Goal: Information Seeking & Learning: Compare options

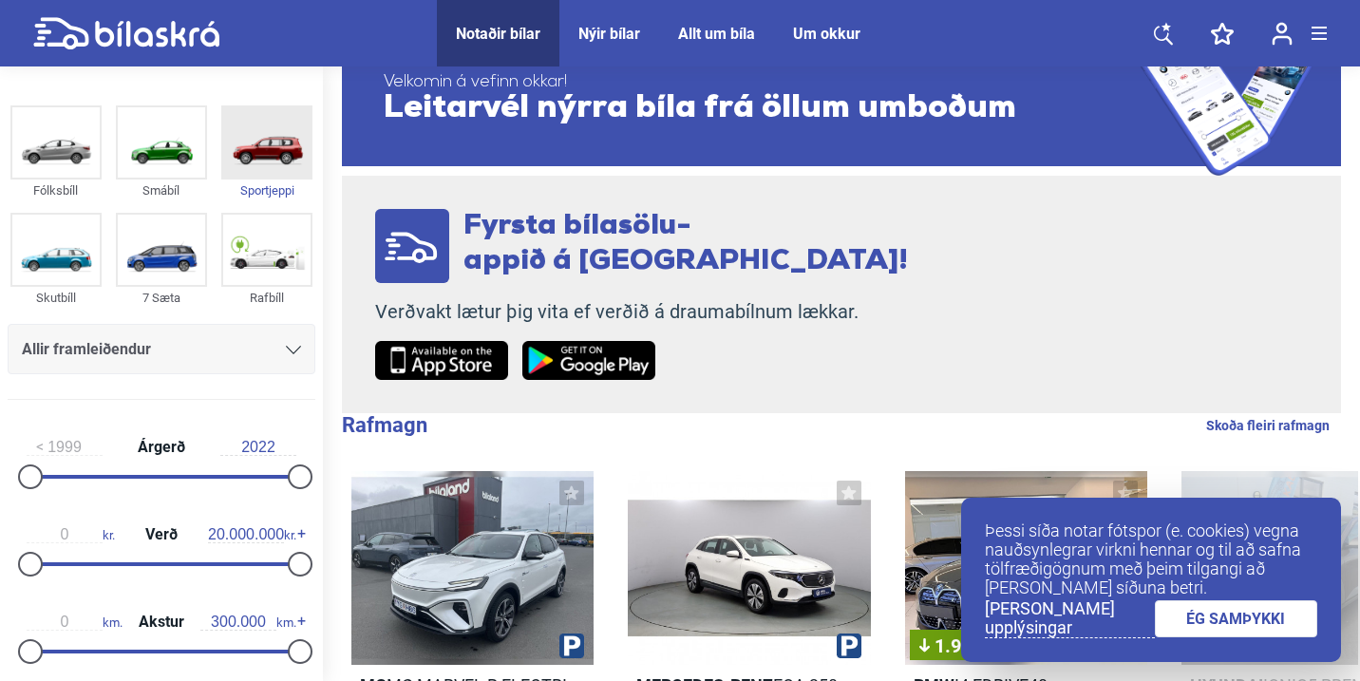
click at [231, 165] on img at bounding box center [266, 142] width 87 height 70
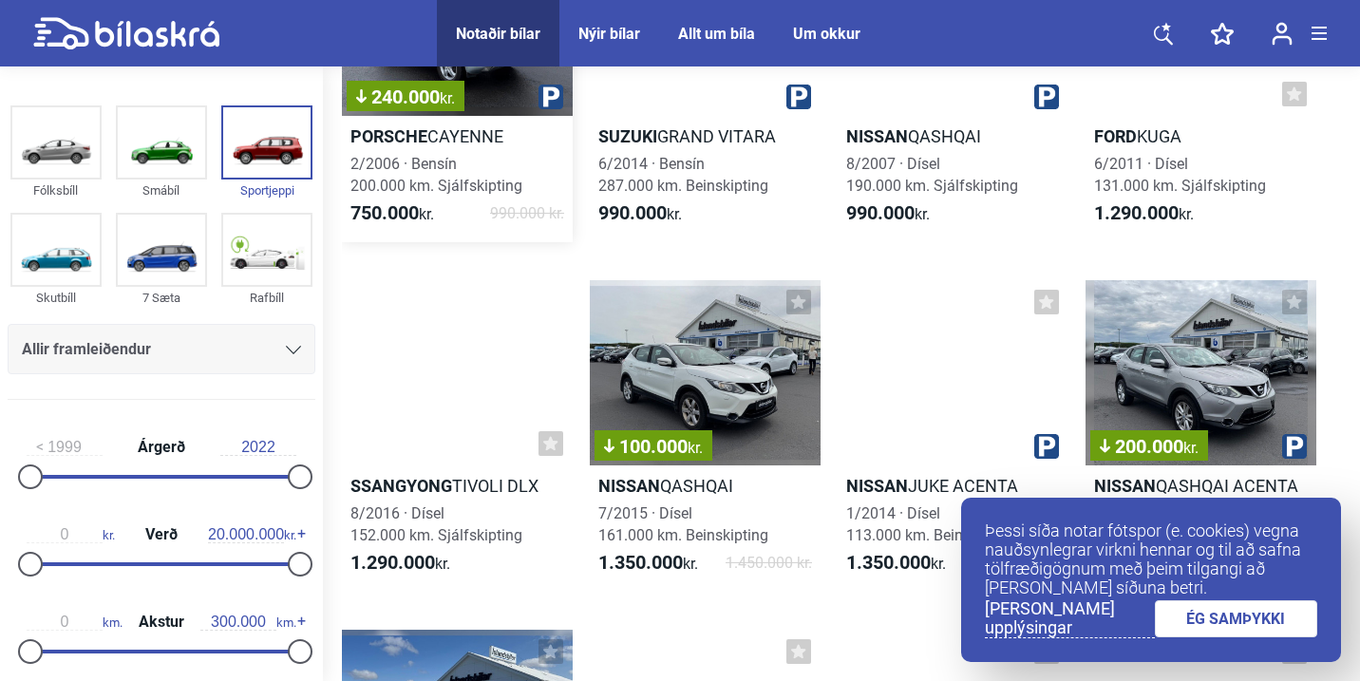
scroll to position [257, 0]
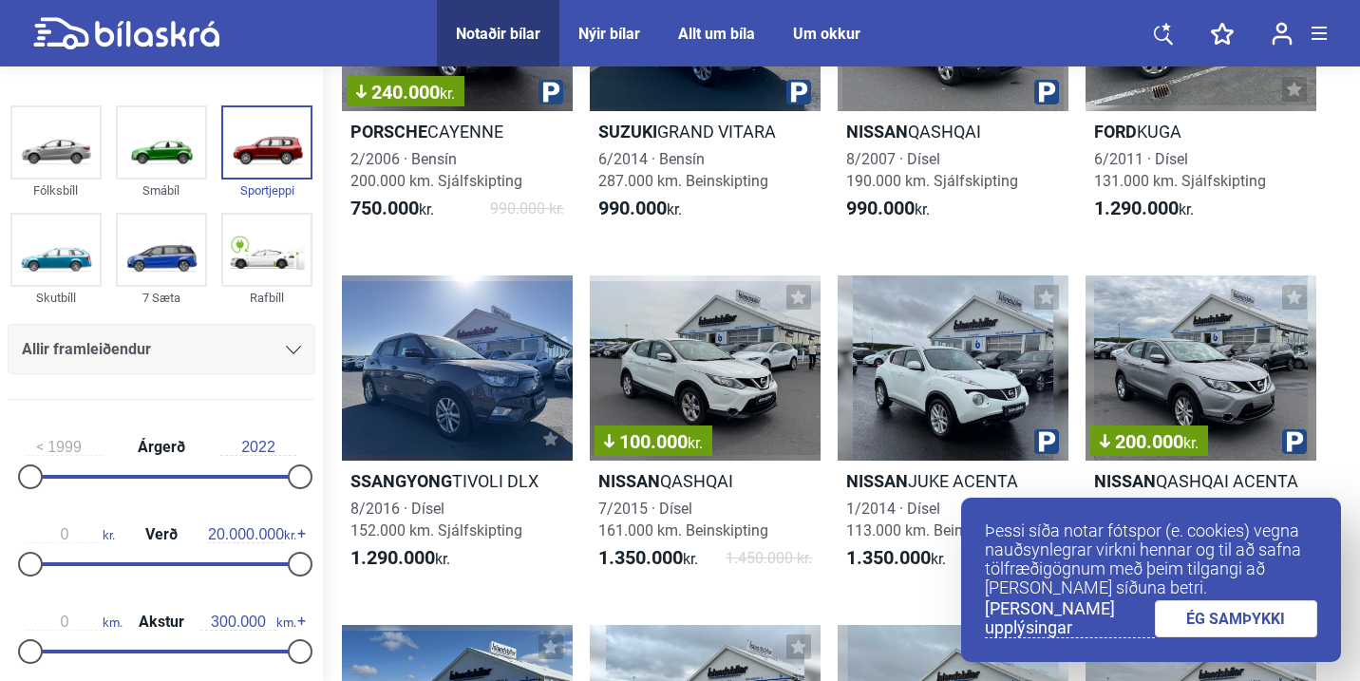
click at [1210, 610] on link "ÉG SAMÞYKKI" at bounding box center [1236, 618] width 163 height 37
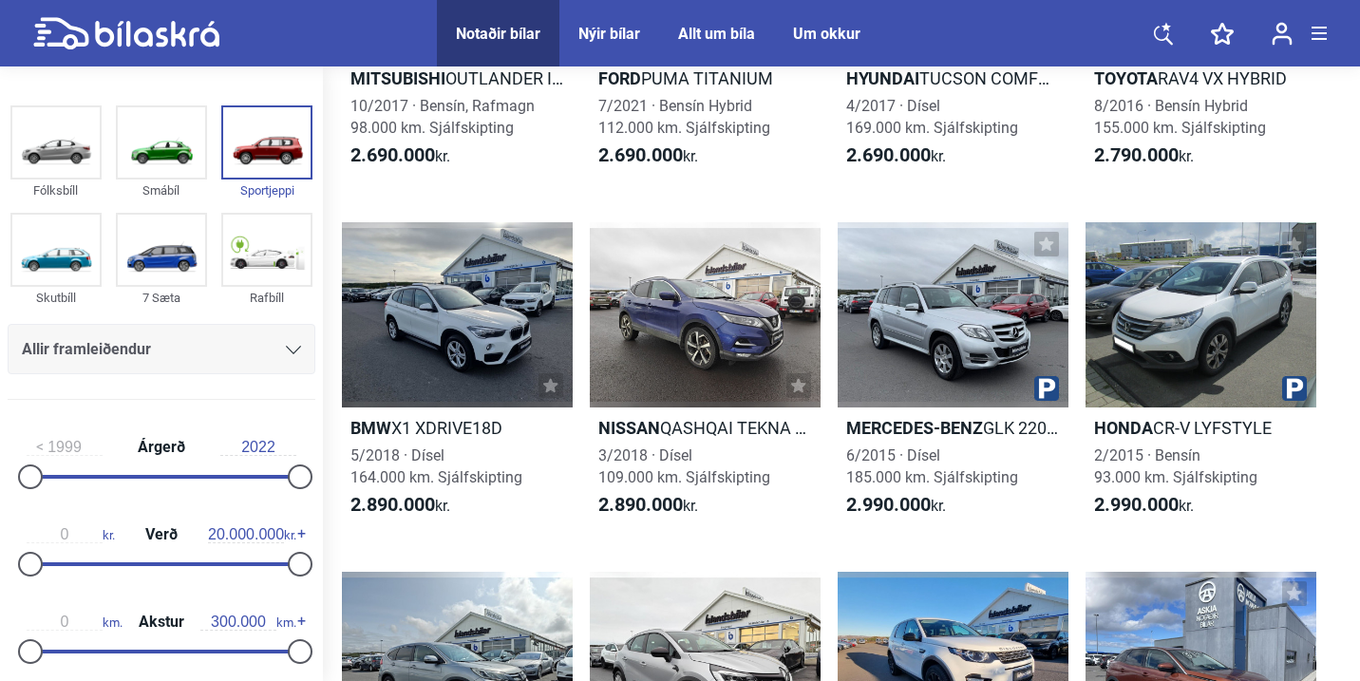
scroll to position [3792, 0]
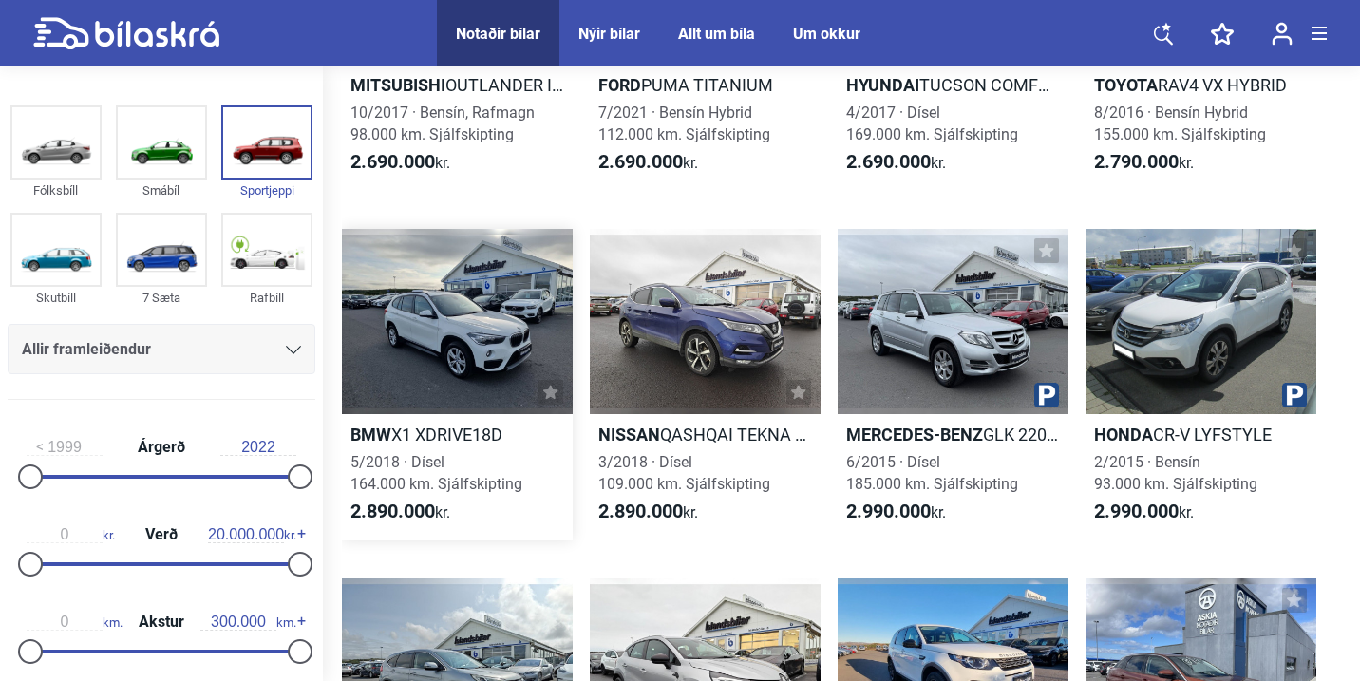
click at [510, 361] on div at bounding box center [457, 321] width 231 height 184
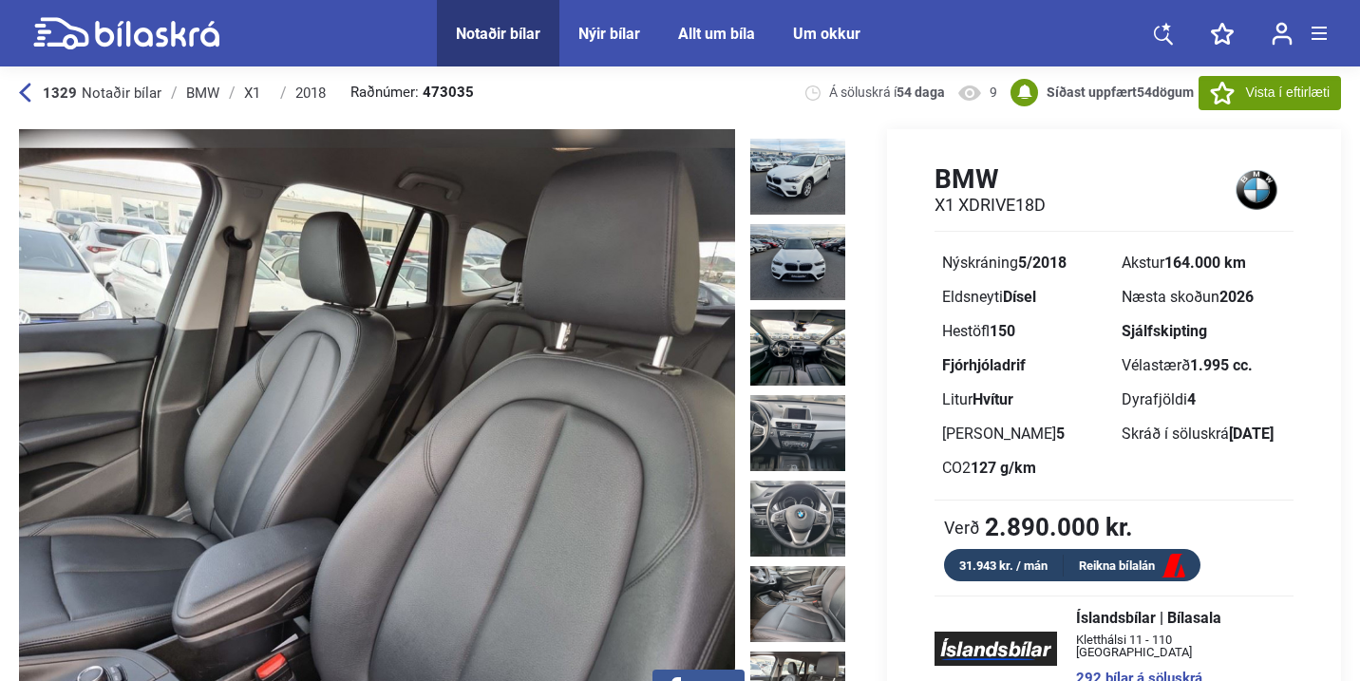
scroll to position [502, 0]
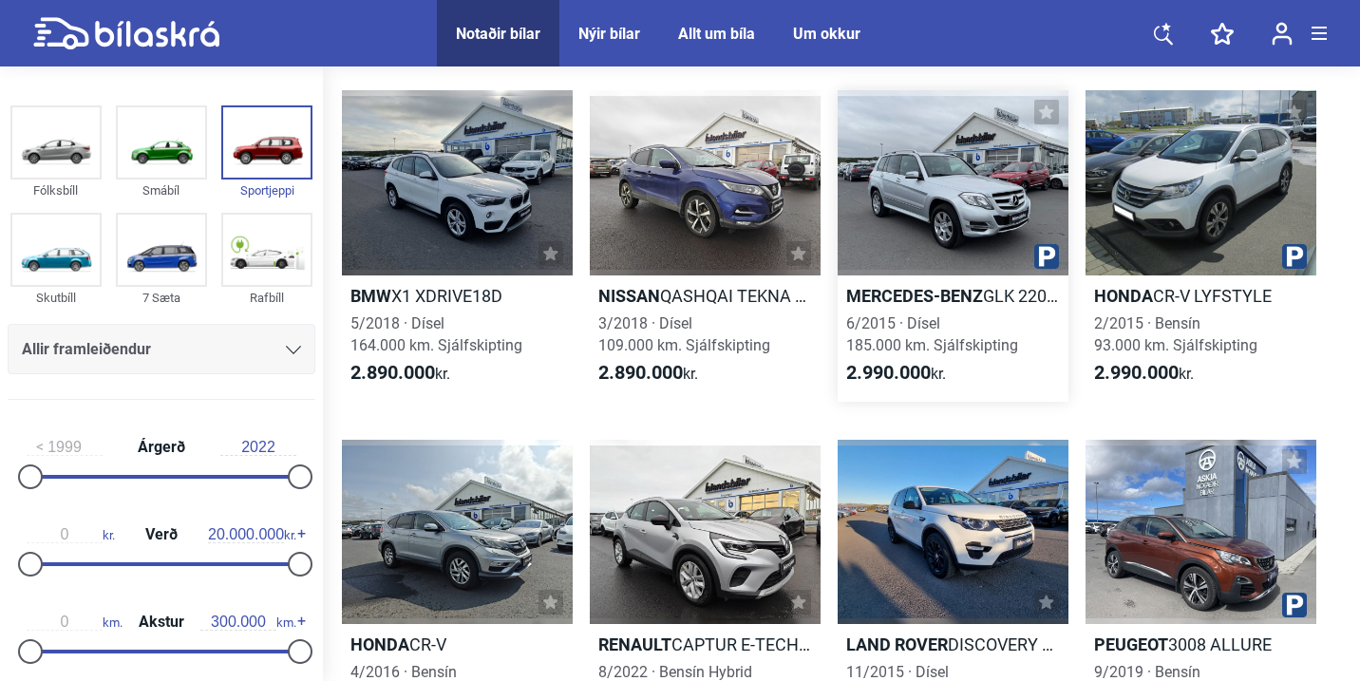
scroll to position [3928, 0]
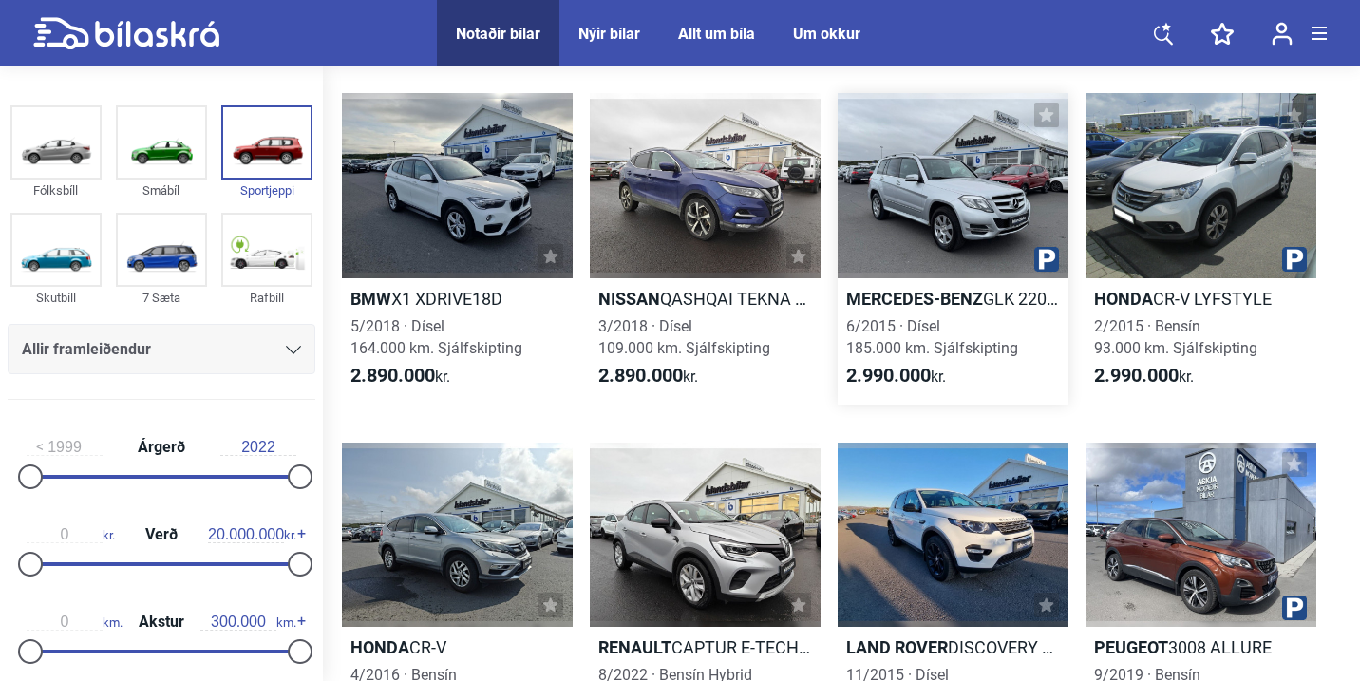
click at [938, 310] on link "Mercedes-Benz GLK 220 CDI 4MATIC 6/2015 · Dísel 185.000 km. Sjálfskipting 2.990…" at bounding box center [952, 248] width 231 height 310
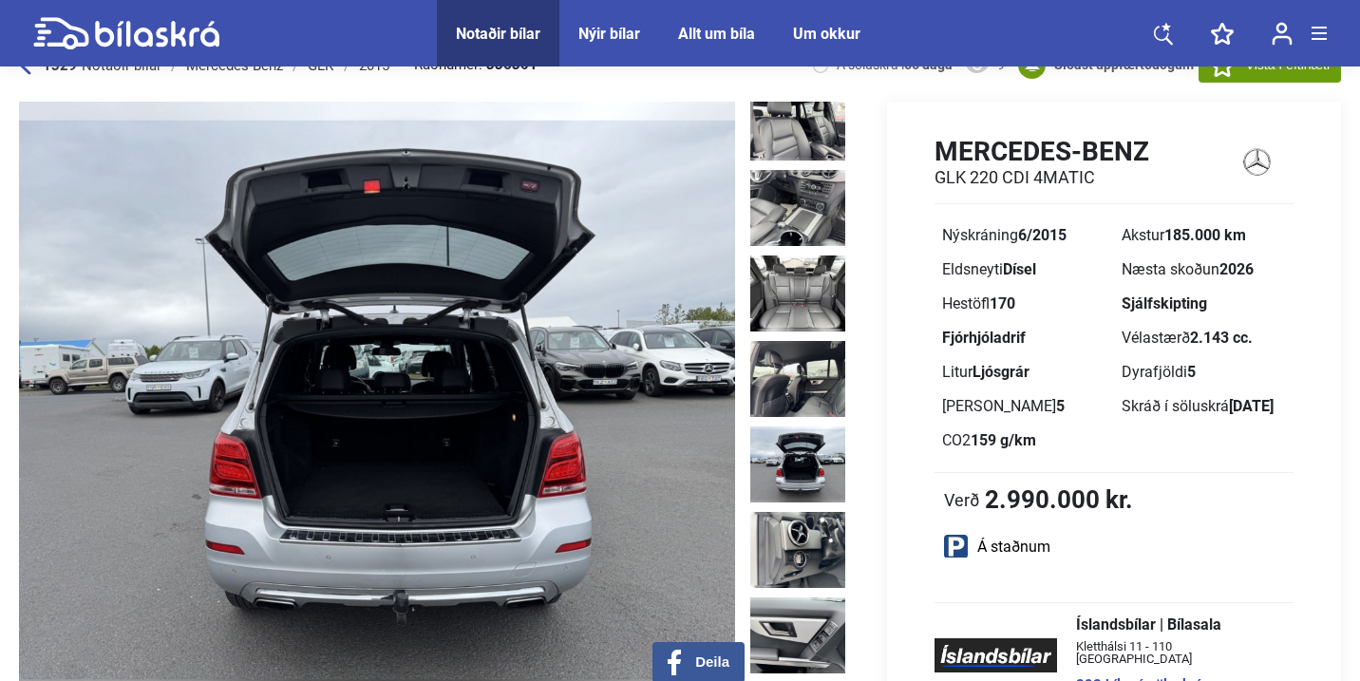
scroll to position [49, 0]
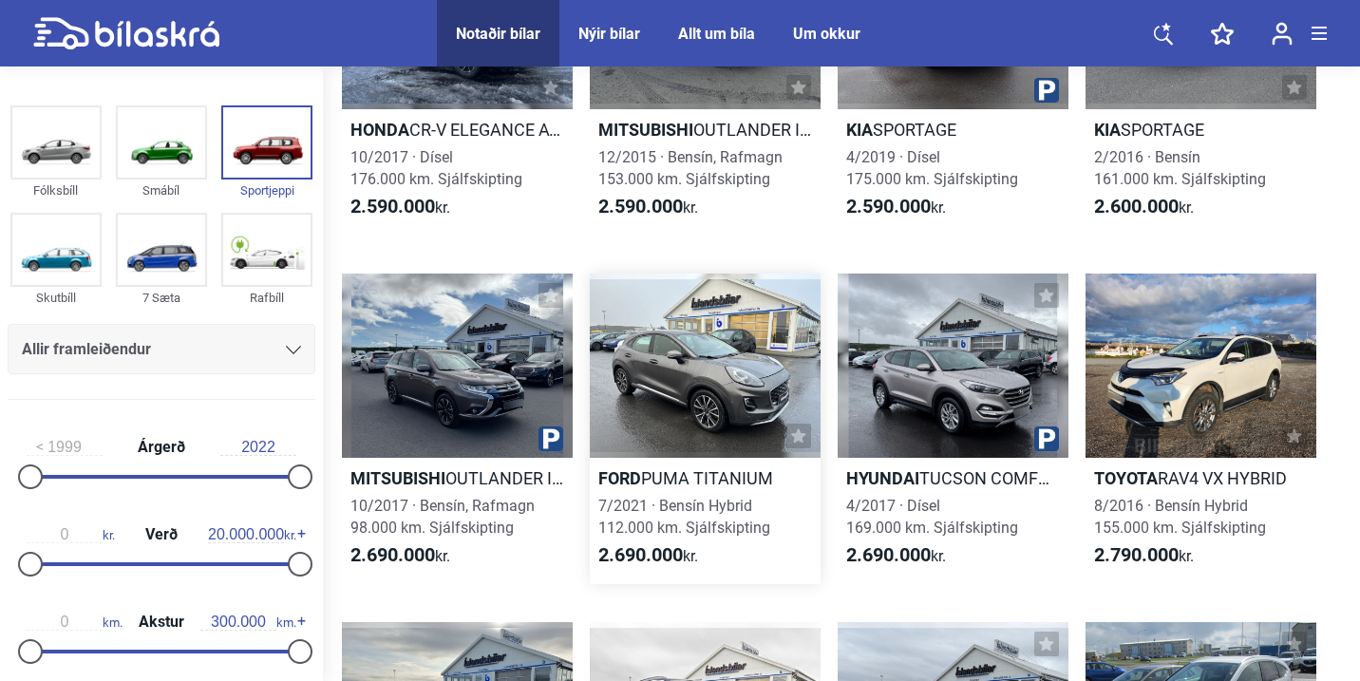
scroll to position [3397, 0]
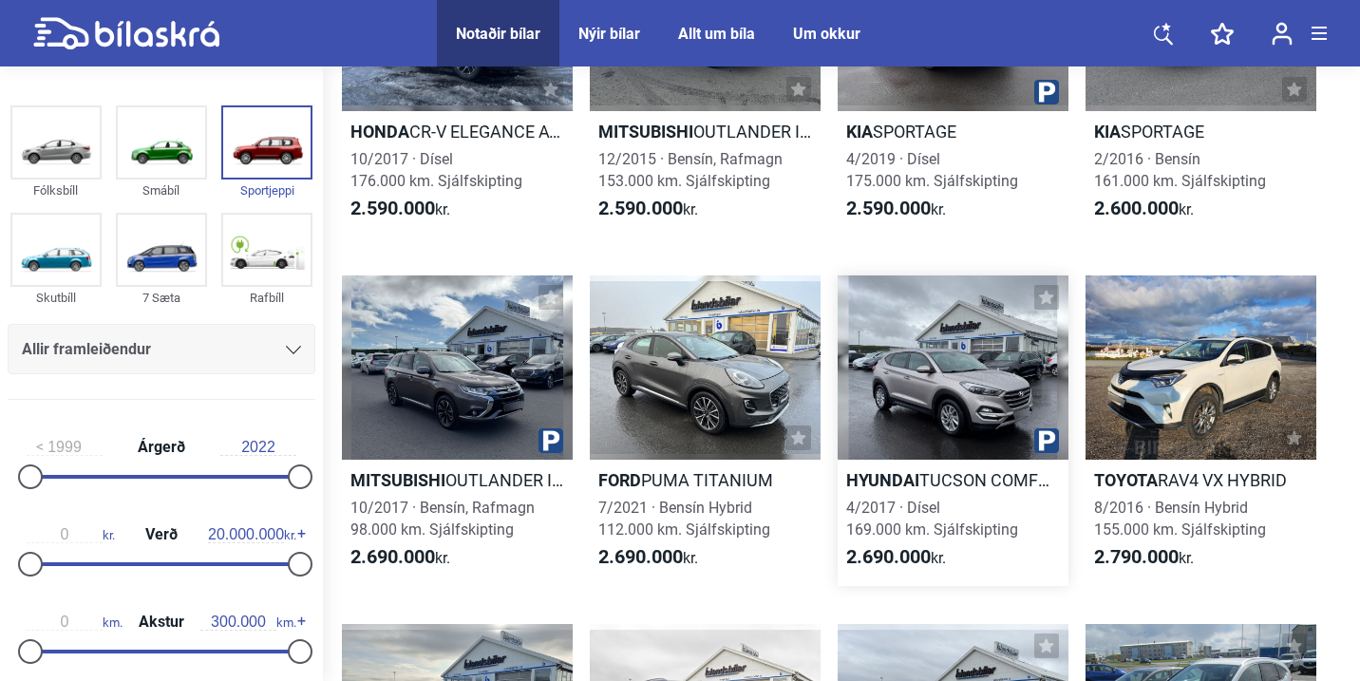
click at [889, 391] on div at bounding box center [952, 367] width 231 height 184
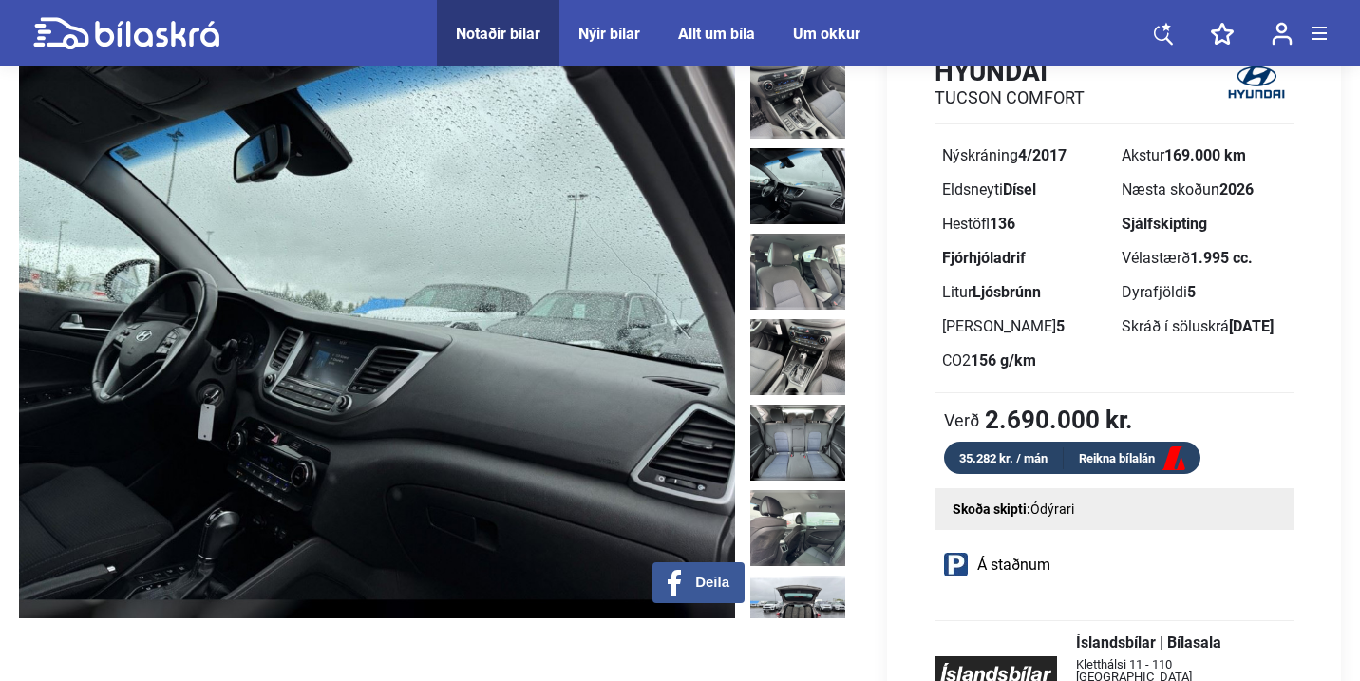
scroll to position [150, 0]
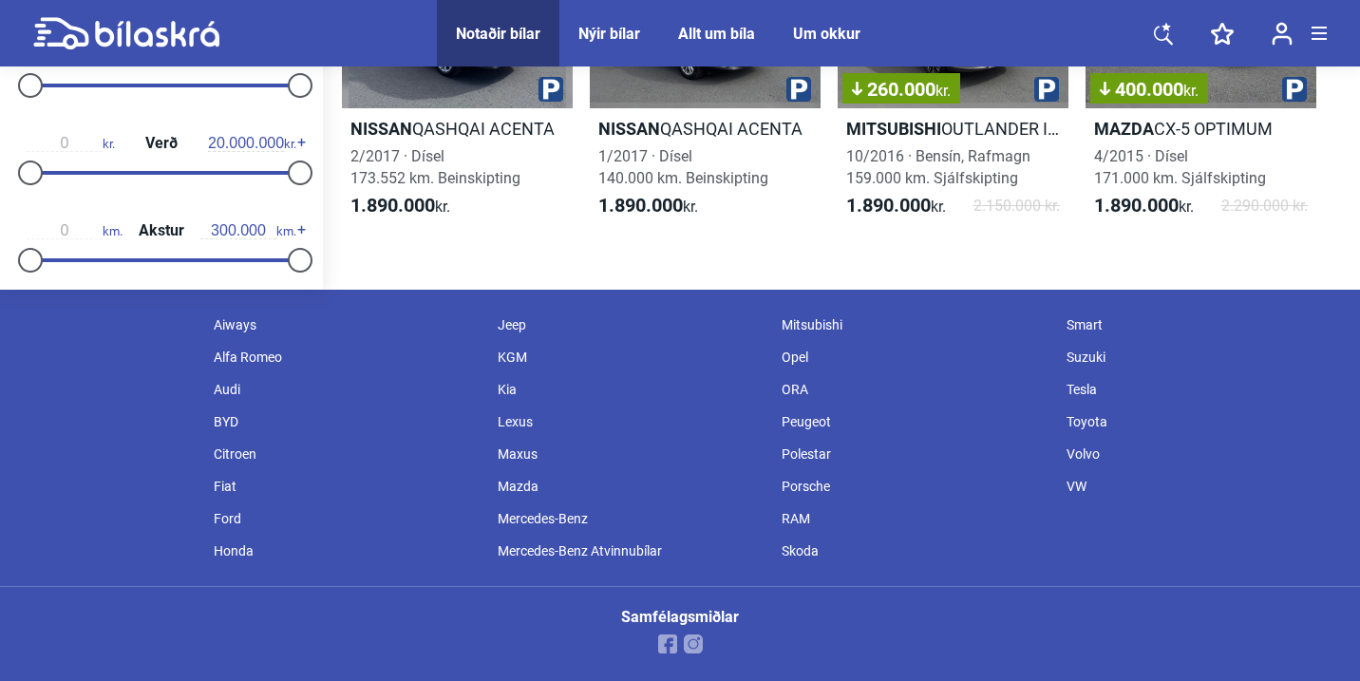
scroll to position [3397, 0]
